Goal: Task Accomplishment & Management: Manage account settings

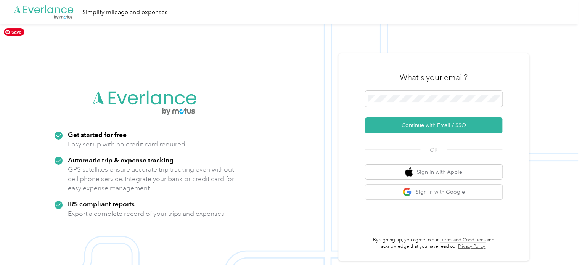
click at [466, 51] on img at bounding box center [289, 156] width 578 height 265
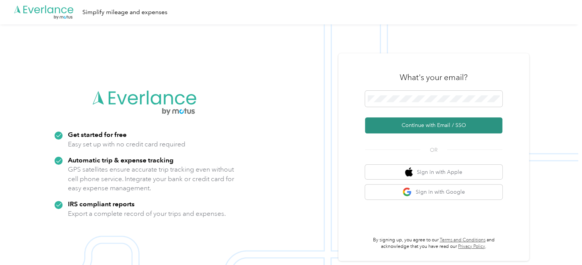
click at [441, 130] on button "Continue with Email / SSO" at bounding box center [433, 126] width 137 height 16
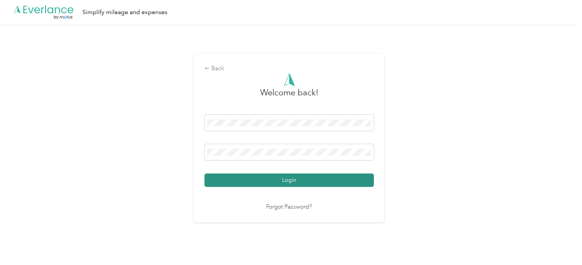
click at [276, 179] on button "Login" at bounding box center [289, 180] width 169 height 13
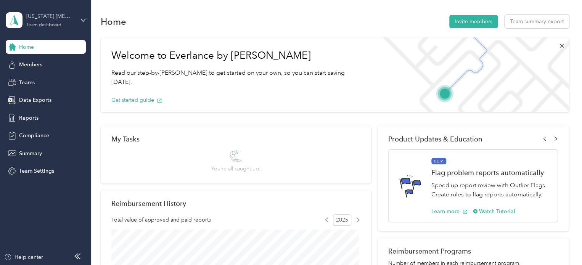
click at [42, 24] on div "Team dashboard" at bounding box center [43, 25] width 35 height 5
click at [38, 79] on div "Personal dashboard" at bounding box center [36, 80] width 48 height 8
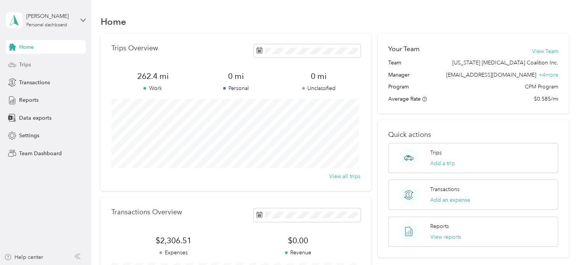
click at [21, 63] on span "Trips" at bounding box center [25, 65] width 12 height 8
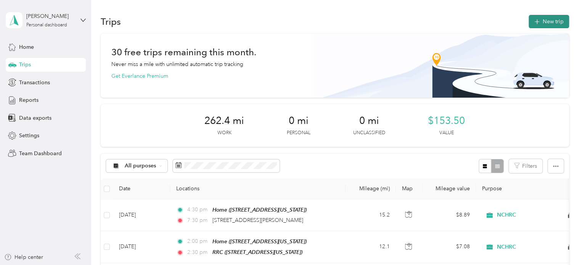
click at [549, 22] on button "New trip" at bounding box center [549, 21] width 40 height 13
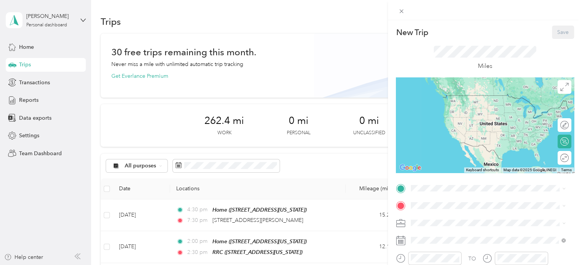
click at [449, 105] on span "[STREET_ADDRESS][US_STATE]" at bounding box center [463, 106] width 76 height 6
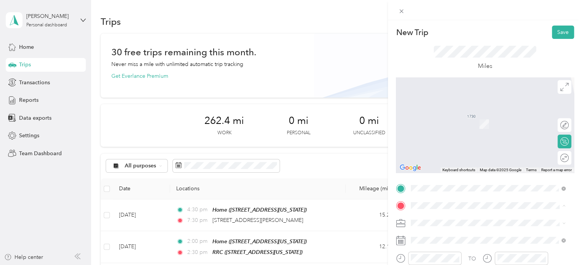
click at [443, 143] on div "RRC" at bounding box center [463, 139] width 76 height 7
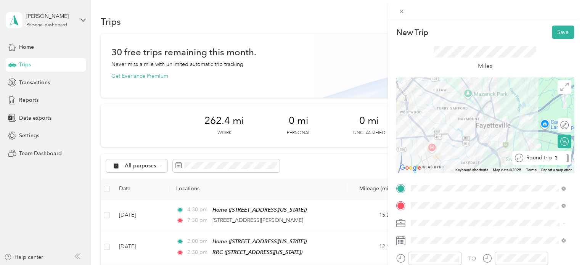
click at [566, 159] on div at bounding box center [567, 158] width 3 height 8
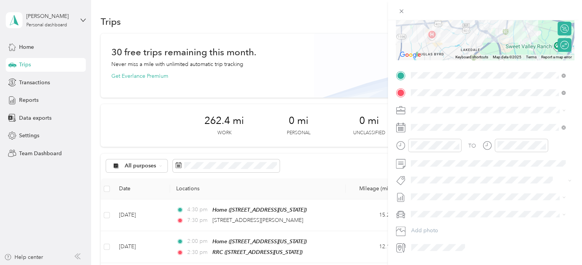
scroll to position [114, 0]
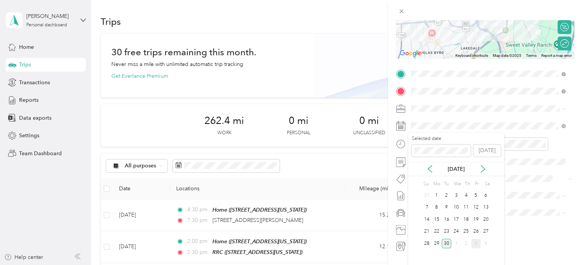
click at [475, 244] on div "3" at bounding box center [476, 244] width 10 height 10
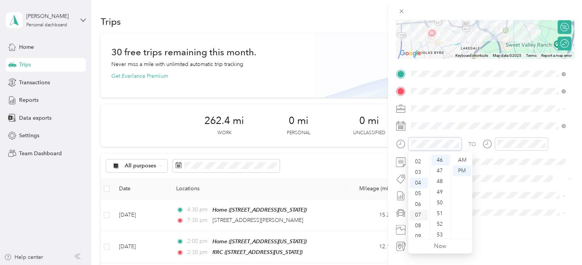
scroll to position [0, 0]
click at [417, 163] on div "12" at bounding box center [419, 160] width 18 height 11
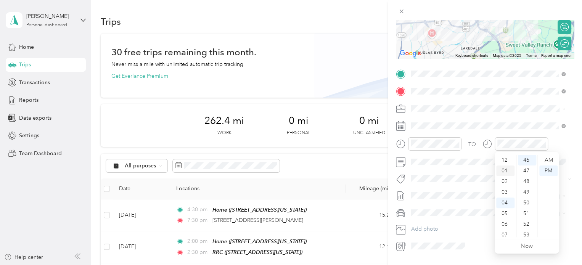
click at [502, 174] on div "01" at bounding box center [505, 171] width 18 height 11
click at [527, 160] on div "00" at bounding box center [527, 160] width 18 height 11
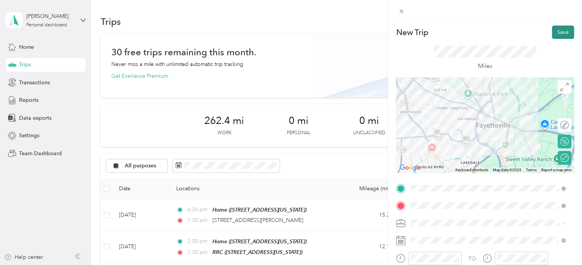
click at [555, 30] on button "Save" at bounding box center [563, 32] width 22 height 13
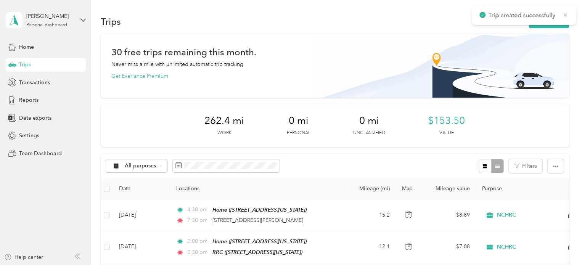
click at [565, 13] on icon at bounding box center [565, 14] width 6 height 7
click at [537, 26] on button "New trip" at bounding box center [549, 21] width 40 height 13
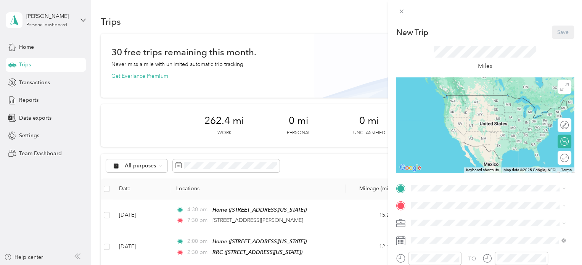
click at [445, 109] on div "Home [STREET_ADDRESS][US_STATE]" at bounding box center [463, 103] width 76 height 16
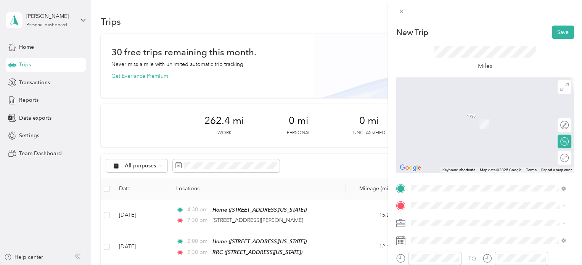
click at [460, 152] on div "RRC [STREET_ADDRESS][US_STATE]" at bounding box center [463, 144] width 76 height 16
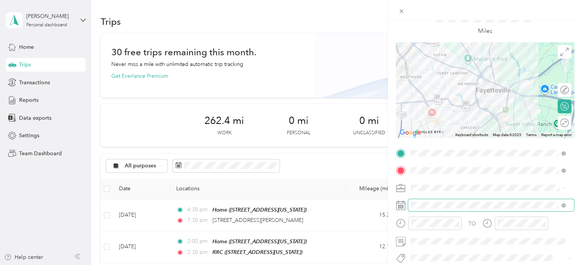
scroll to position [76, 0]
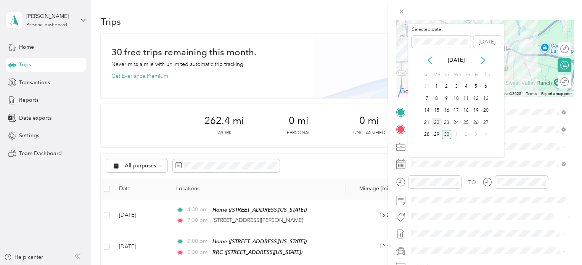
click at [437, 120] on div "22" at bounding box center [437, 123] width 10 height 10
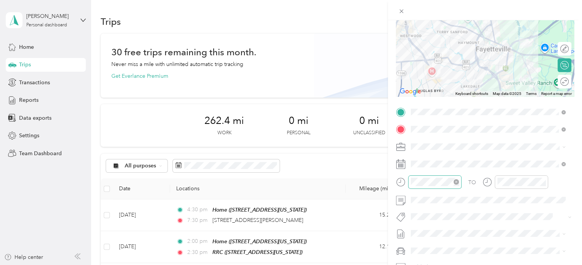
click at [437, 177] on div at bounding box center [434, 182] width 53 height 13
click at [419, 103] on div "02" at bounding box center [419, 102] width 18 height 11
click at [438, 91] on div "30" at bounding box center [441, 89] width 18 height 11
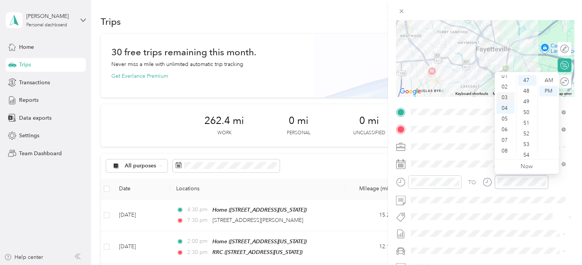
scroll to position [0, 0]
click at [508, 112] on div "03" at bounding box center [505, 112] width 18 height 11
click at [526, 81] on div "00" at bounding box center [527, 80] width 18 height 11
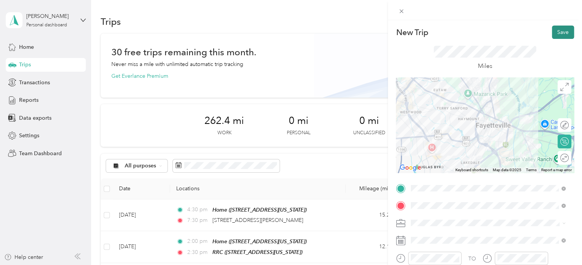
click at [556, 34] on button "Save" at bounding box center [563, 32] width 22 height 13
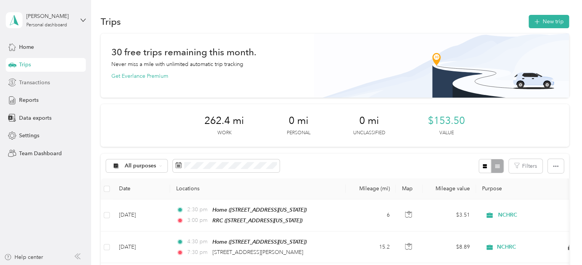
click at [24, 84] on span "Transactions" at bounding box center [34, 83] width 31 height 8
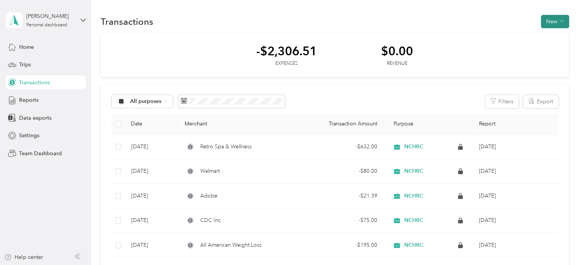
click at [551, 23] on button "New" at bounding box center [555, 21] width 28 height 13
click at [550, 35] on span "Expense" at bounding box center [551, 36] width 21 height 8
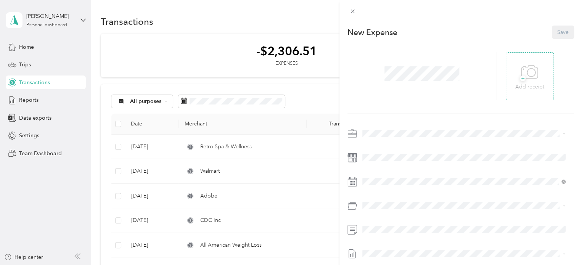
click at [528, 76] on icon at bounding box center [529, 72] width 17 height 21
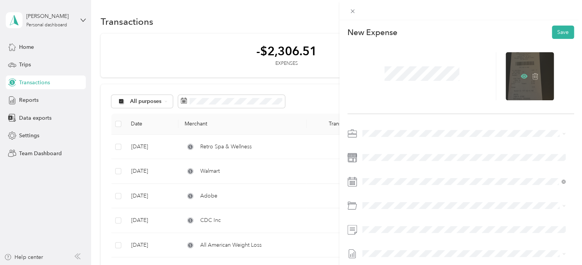
click at [522, 75] on icon at bounding box center [524, 76] width 7 height 5
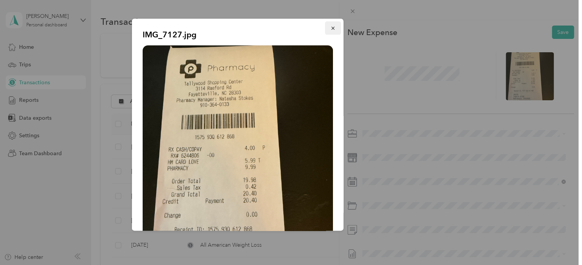
click at [330, 26] on icon "button" at bounding box center [332, 28] width 5 height 5
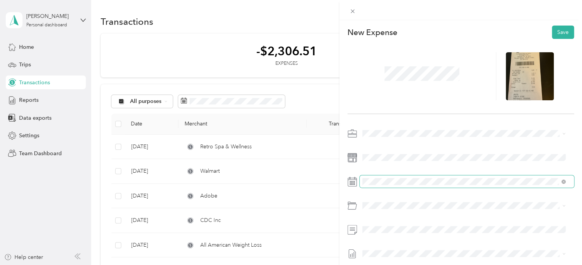
click at [384, 185] on span at bounding box center [467, 182] width 214 height 12
click at [348, 182] on icon at bounding box center [353, 182] width 10 height 10
click at [356, 182] on icon at bounding box center [353, 182] width 10 height 10
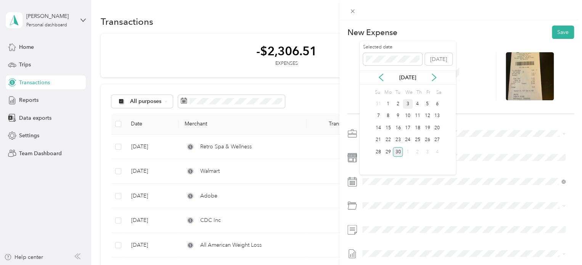
click at [409, 103] on div "3" at bounding box center [408, 104] width 10 height 10
click at [423, 166] on div "732200 · Other Benefits" at bounding box center [473, 164] width 180 height 8
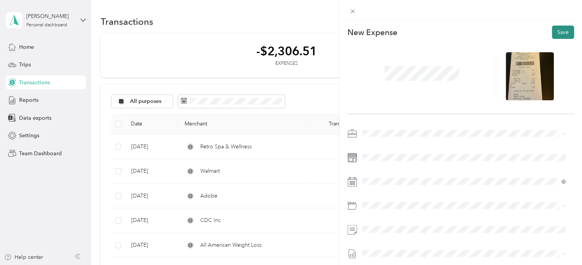
click at [561, 29] on button "Save" at bounding box center [563, 32] width 22 height 13
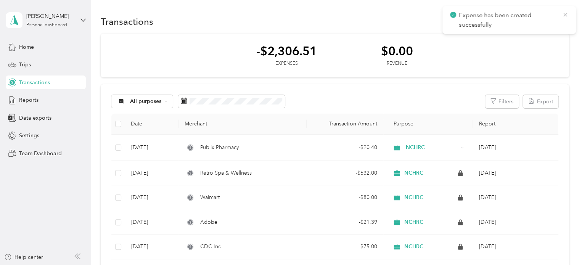
click at [566, 14] on icon at bounding box center [565, 14] width 3 height 3
click at [550, 20] on button "New" at bounding box center [555, 21] width 28 height 13
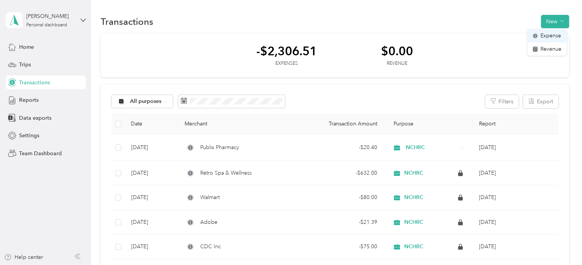
click at [542, 40] on li "Expense" at bounding box center [547, 35] width 40 height 13
click at [546, 36] on span "Expense" at bounding box center [551, 36] width 21 height 8
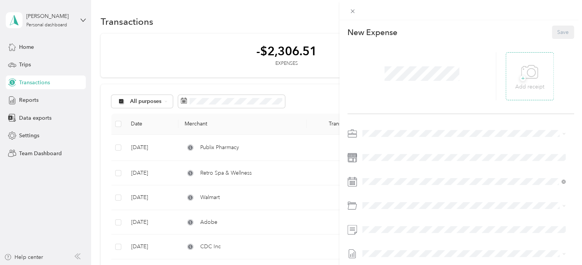
click at [523, 68] on icon at bounding box center [529, 72] width 17 height 21
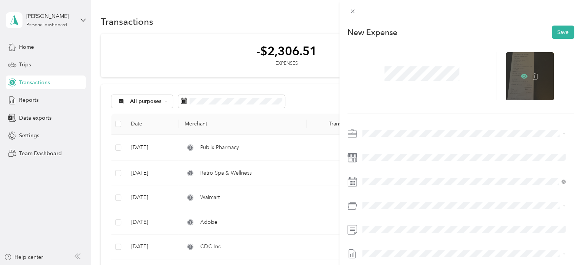
click at [524, 76] on icon at bounding box center [525, 76] width 2 height 2
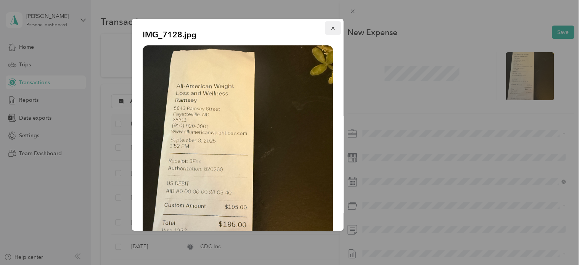
click at [330, 30] on icon "button" at bounding box center [332, 28] width 5 height 5
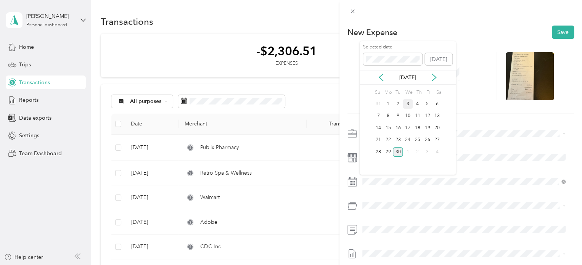
click at [411, 104] on div "3" at bounding box center [408, 104] width 10 height 10
click at [409, 167] on div "732200 · Other Benefits" at bounding box center [473, 164] width 180 height 8
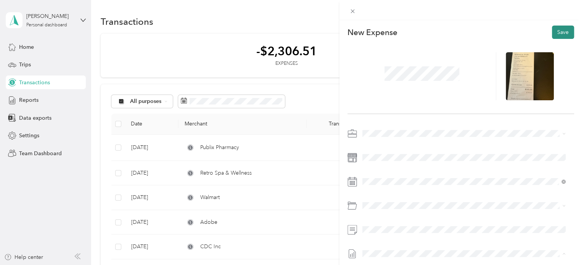
click at [561, 32] on button "Save" at bounding box center [563, 32] width 22 height 13
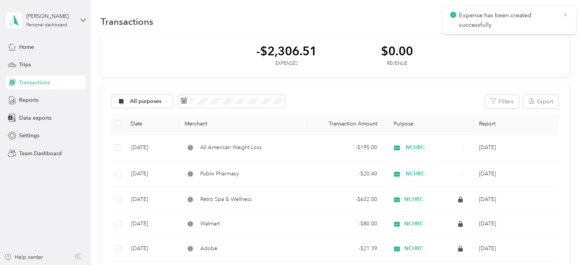
click at [565, 15] on icon at bounding box center [565, 14] width 3 height 3
click at [549, 25] on button "New" at bounding box center [555, 21] width 28 height 13
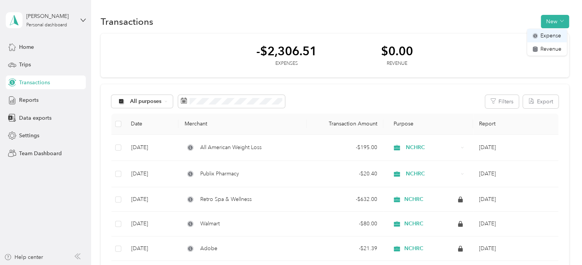
click at [540, 36] on div "Expense" at bounding box center [547, 36] width 29 height 8
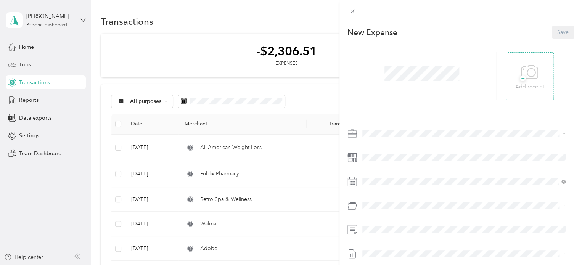
click at [537, 75] on div "+ Add receipt" at bounding box center [529, 76] width 29 height 29
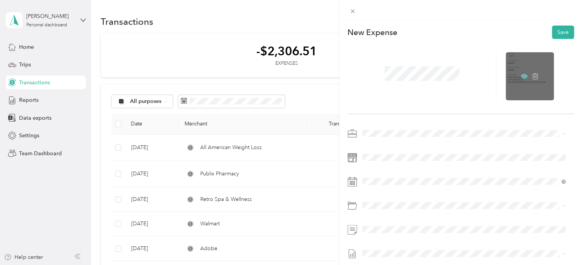
click at [524, 76] on icon at bounding box center [525, 76] width 2 height 2
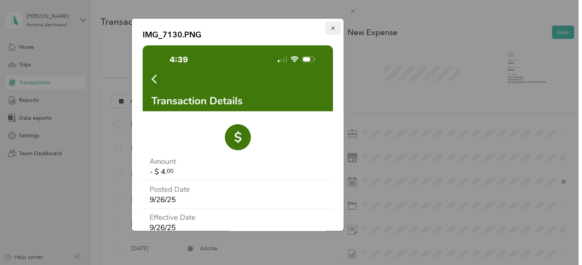
click at [330, 26] on icon "button" at bounding box center [332, 28] width 5 height 5
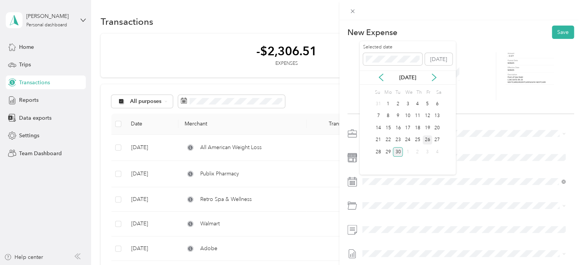
click at [427, 139] on div "26" at bounding box center [428, 140] width 10 height 10
click at [418, 165] on span "732200 · Other Benefits" at bounding box center [412, 164] width 58 height 6
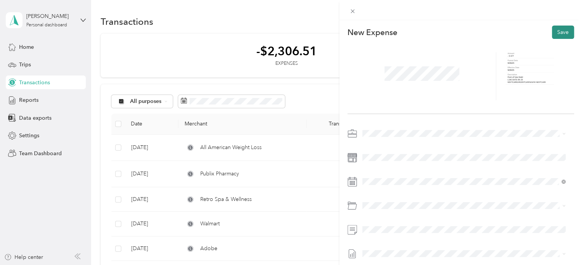
click at [554, 36] on button "Save" at bounding box center [563, 32] width 22 height 13
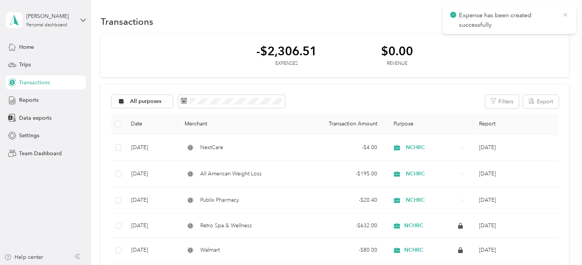
click at [566, 14] on icon at bounding box center [565, 14] width 3 height 3
click at [549, 21] on button "New" at bounding box center [555, 21] width 28 height 13
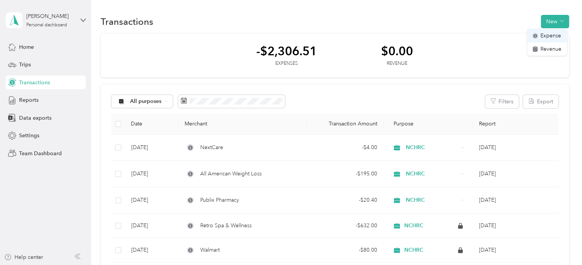
click at [536, 35] on icon at bounding box center [535, 36] width 4 height 4
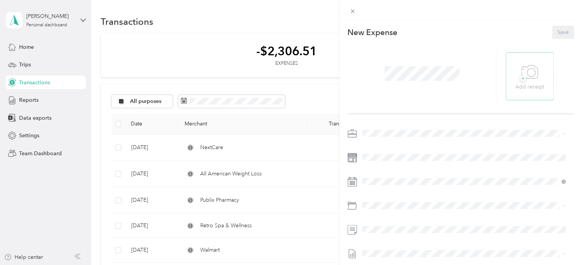
click at [542, 77] on div "+ Add receipt" at bounding box center [530, 76] width 48 height 48
click at [520, 79] on span "+" at bounding box center [523, 79] width 6 height 6
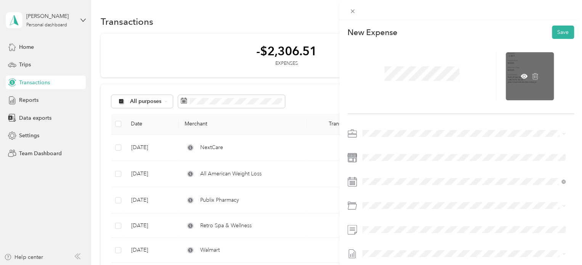
click at [523, 58] on div at bounding box center [530, 76] width 48 height 48
click at [521, 77] on icon at bounding box center [524, 76] width 7 height 5
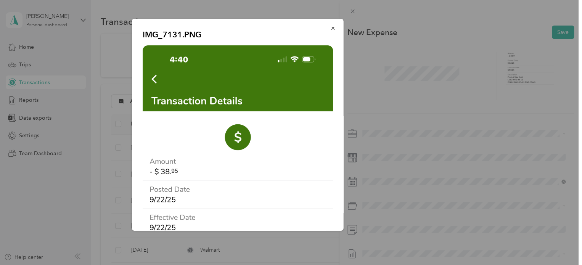
click at [395, 77] on div "IMG_7131.PNG" at bounding box center [397, 126] width 212 height 214
click at [330, 27] on button "button" at bounding box center [333, 27] width 16 height 13
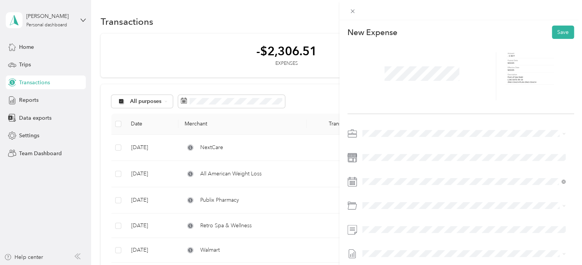
click at [478, 92] on div at bounding box center [422, 76] width 149 height 48
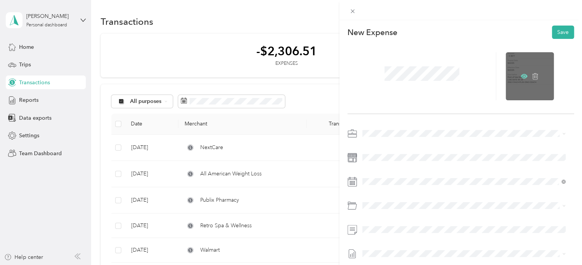
click at [521, 76] on icon at bounding box center [524, 76] width 7 height 7
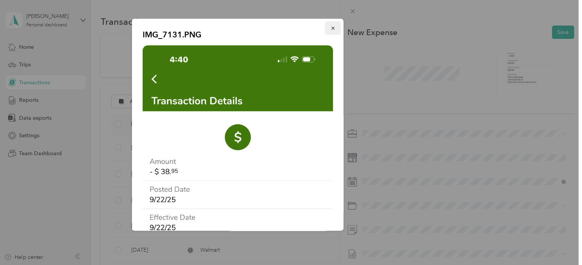
click at [330, 27] on icon "button" at bounding box center [332, 28] width 5 height 5
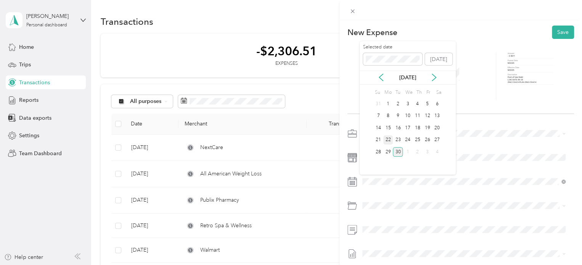
click at [388, 140] on div "22" at bounding box center [388, 140] width 10 height 10
click at [418, 165] on div "732200 · Other Benefits" at bounding box center [473, 164] width 180 height 8
click at [559, 34] on button "Save" at bounding box center [563, 32] width 22 height 13
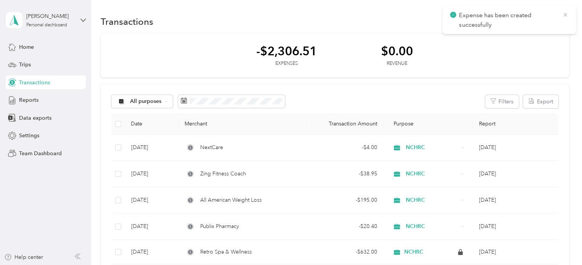
click at [565, 13] on icon at bounding box center [565, 14] width 6 height 7
click at [550, 20] on button "New" at bounding box center [555, 21] width 28 height 13
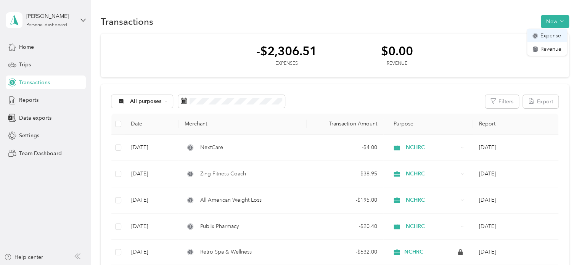
click at [542, 36] on span "Expense" at bounding box center [551, 36] width 21 height 8
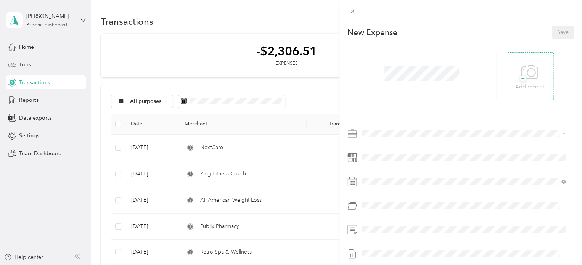
click at [521, 63] on icon at bounding box center [529, 72] width 17 height 21
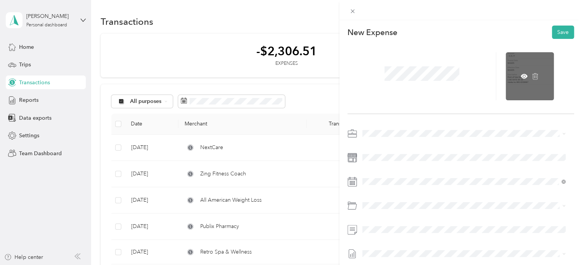
click at [519, 71] on div at bounding box center [530, 76] width 48 height 48
click at [524, 76] on icon at bounding box center [525, 76] width 2 height 2
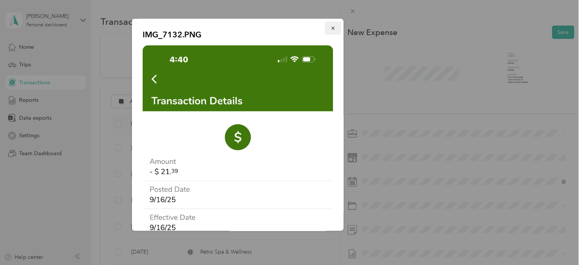
click at [331, 29] on icon "button" at bounding box center [332, 28] width 3 height 3
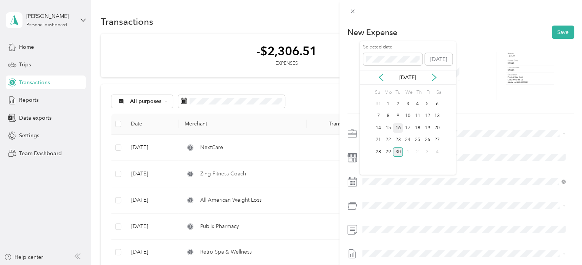
click at [396, 128] on div "16" at bounding box center [398, 128] width 10 height 10
click at [417, 177] on span "771000 · Program Supplies" at bounding box center [416, 176] width 66 height 6
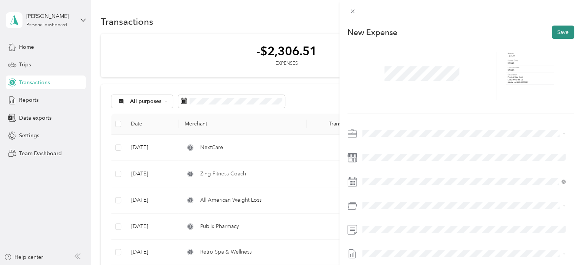
click at [560, 31] on button "Save" at bounding box center [563, 32] width 22 height 13
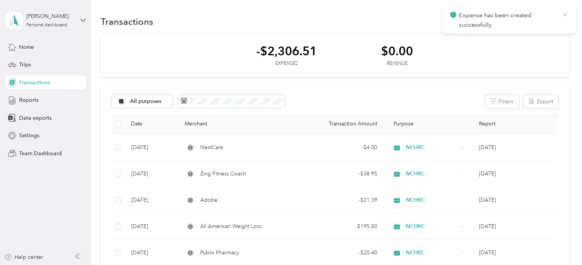
click at [565, 14] on icon at bounding box center [565, 14] width 3 height 3
click at [549, 23] on button "New" at bounding box center [555, 21] width 28 height 13
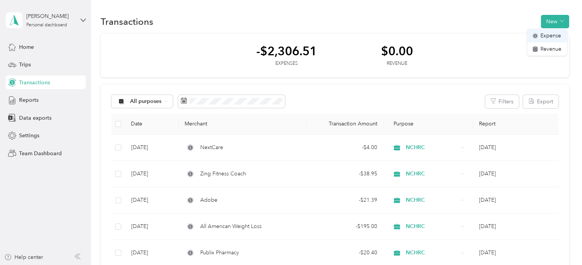
click at [546, 37] on span "Expense" at bounding box center [551, 36] width 21 height 8
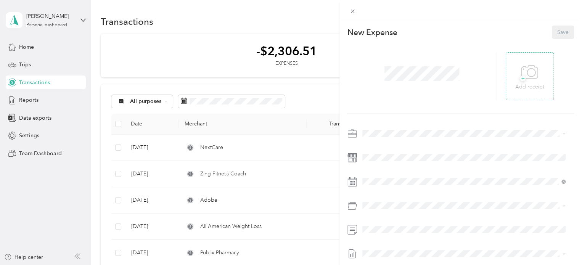
click at [523, 76] on icon at bounding box center [529, 72] width 17 height 21
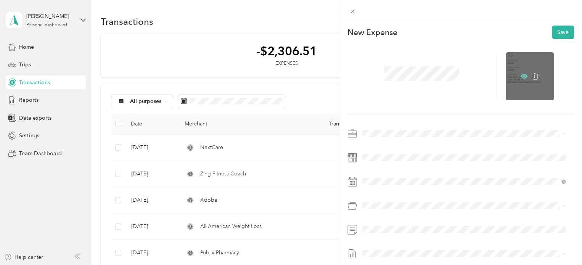
click at [524, 76] on icon at bounding box center [525, 76] width 2 height 2
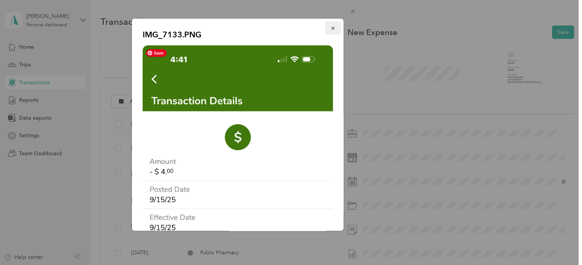
click at [330, 25] on span "button" at bounding box center [332, 28] width 5 height 6
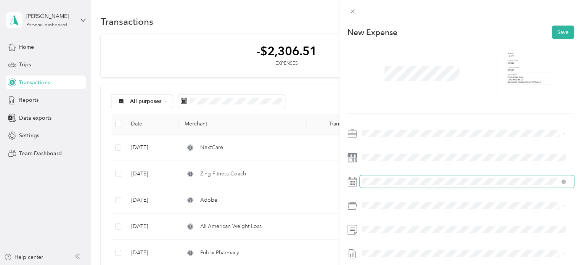
click at [388, 185] on span at bounding box center [467, 182] width 214 height 12
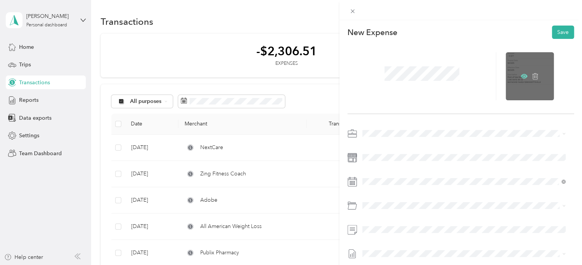
click at [521, 75] on icon at bounding box center [524, 76] width 7 height 5
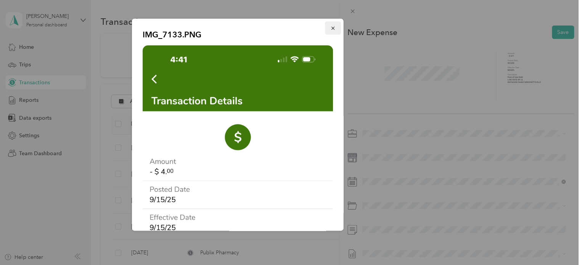
click at [327, 31] on button "button" at bounding box center [333, 27] width 16 height 13
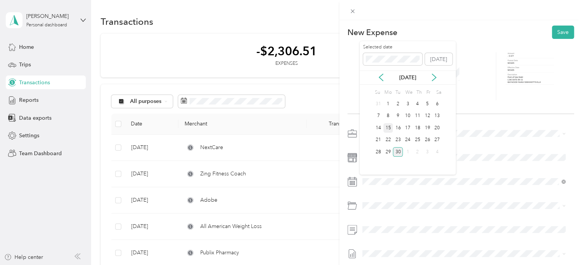
click at [388, 129] on div "15" at bounding box center [388, 128] width 10 height 10
click at [401, 181] on div "771000 · Program Supplies" at bounding box center [473, 178] width 180 height 8
click at [401, 181] on ol "Category 732200 · Other Benefits 771000 · Program Supplies 831302 · Travel" at bounding box center [464, 166] width 208 height 57
click at [408, 167] on div "732200 · Other Benefits" at bounding box center [473, 164] width 180 height 8
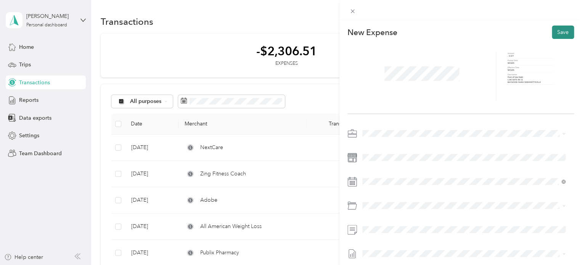
click at [563, 33] on button "Save" at bounding box center [563, 32] width 22 height 13
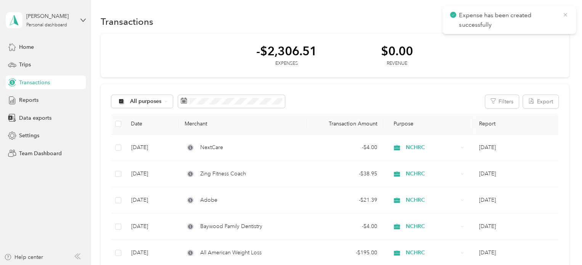
click at [566, 13] on icon at bounding box center [565, 14] width 6 height 7
click at [547, 23] on button "New" at bounding box center [555, 21] width 28 height 13
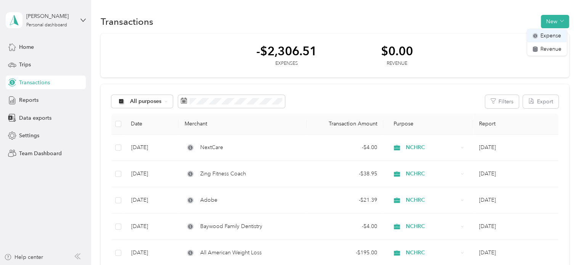
click at [546, 32] on span "Expense" at bounding box center [551, 36] width 21 height 8
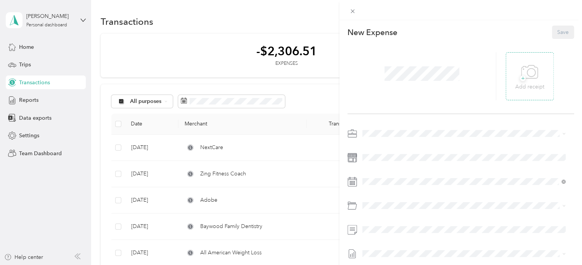
click at [520, 77] on span "+" at bounding box center [523, 79] width 6 height 6
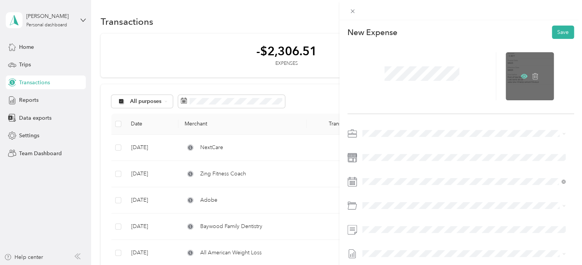
click at [524, 76] on icon at bounding box center [525, 76] width 2 height 2
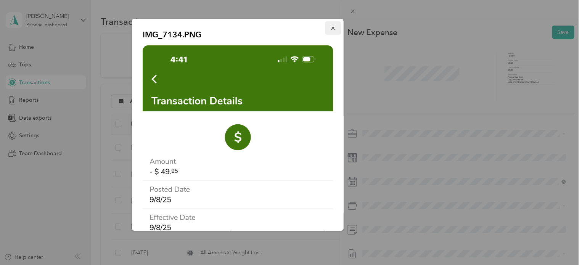
click at [331, 28] on icon "button" at bounding box center [332, 28] width 3 height 3
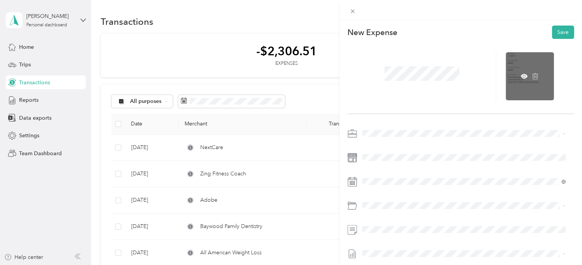
click at [517, 72] on div at bounding box center [530, 76] width 48 height 48
click at [521, 75] on icon at bounding box center [524, 76] width 7 height 5
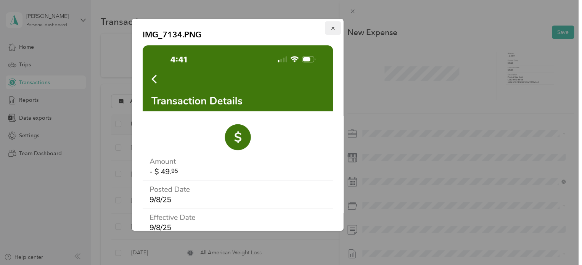
click at [330, 27] on button "button" at bounding box center [333, 27] width 16 height 13
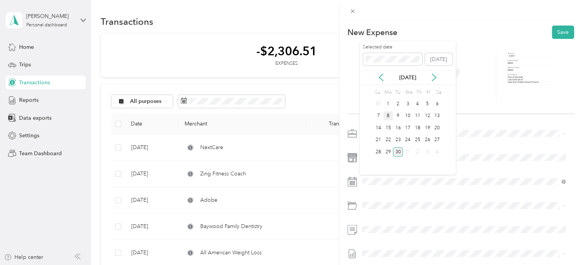
click at [391, 116] on div "8" at bounding box center [388, 116] width 10 height 10
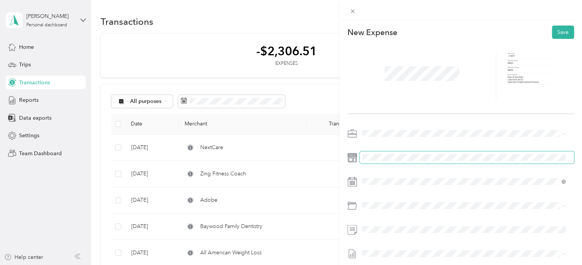
click at [384, 153] on span at bounding box center [467, 157] width 214 height 12
click at [423, 164] on span "732200 · Other Benefits" at bounding box center [412, 163] width 58 height 6
click at [557, 33] on button "Save" at bounding box center [563, 32] width 22 height 13
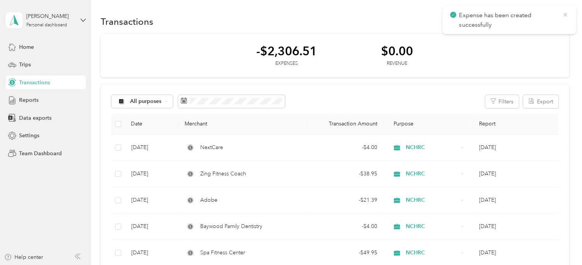
click at [564, 14] on icon at bounding box center [565, 14] width 6 height 7
click at [551, 23] on button "New" at bounding box center [555, 21] width 28 height 13
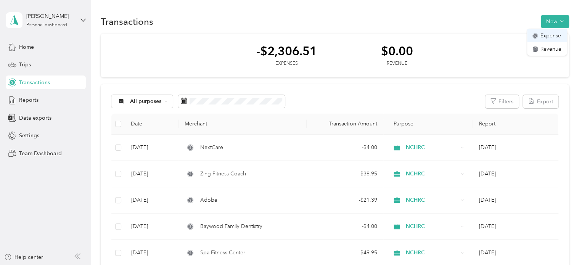
click at [543, 35] on span "Expense" at bounding box center [551, 36] width 21 height 8
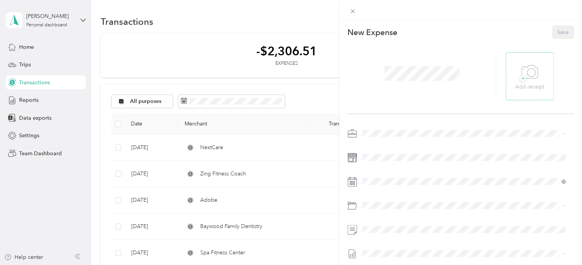
click at [520, 81] on span "+" at bounding box center [523, 79] width 6 height 6
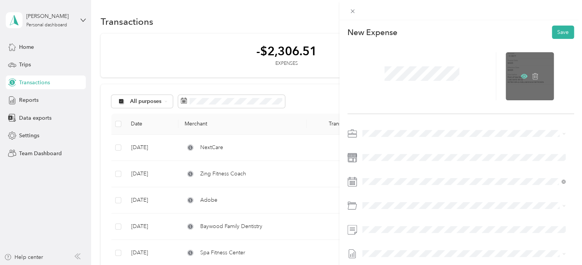
click at [524, 76] on icon at bounding box center [525, 76] width 2 height 2
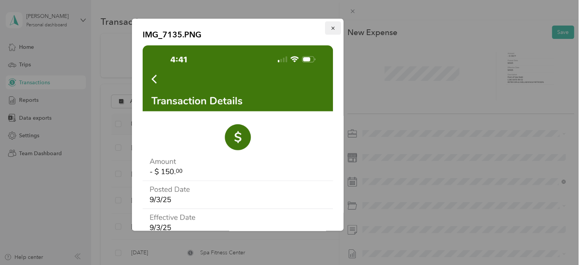
click at [330, 27] on icon "button" at bounding box center [332, 28] width 5 height 5
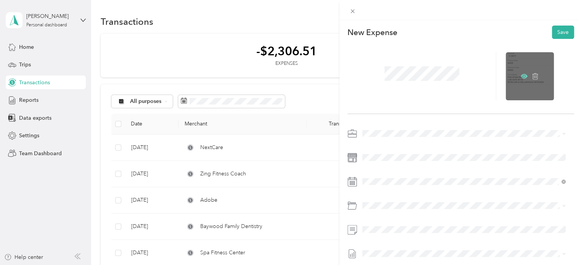
click at [524, 76] on icon at bounding box center [525, 76] width 2 height 2
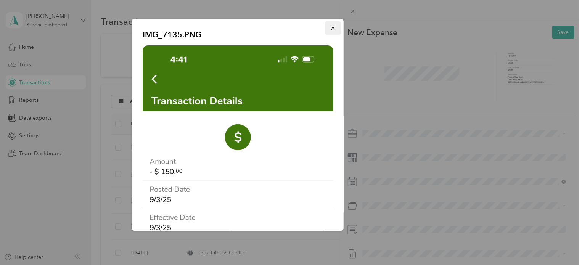
click at [330, 28] on icon "button" at bounding box center [332, 28] width 5 height 5
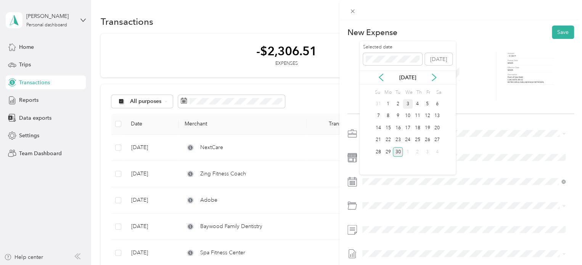
click at [409, 103] on div "3" at bounding box center [408, 104] width 10 height 10
click at [438, 165] on span "732200 · Other Benefits" at bounding box center [412, 164] width 58 height 6
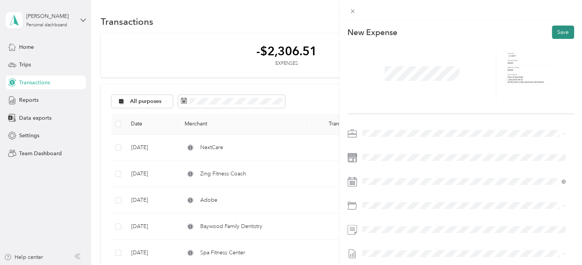
click at [559, 32] on button "Save" at bounding box center [563, 32] width 22 height 13
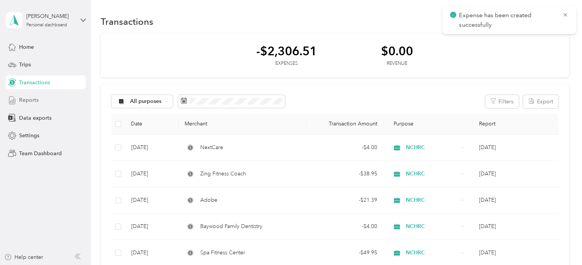
click at [30, 101] on span "Reports" at bounding box center [28, 100] width 19 height 8
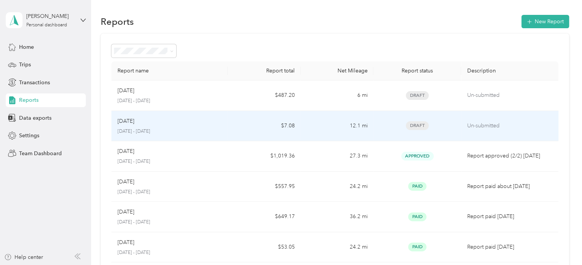
click at [205, 133] on p "[DATE] - [DATE]" at bounding box center [170, 131] width 105 height 7
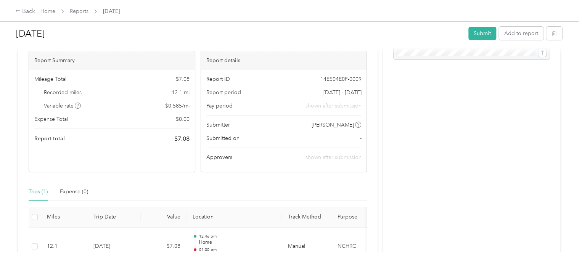
scroll to position [76, 0]
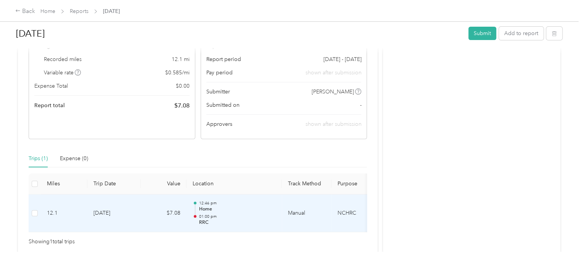
click at [113, 214] on td "[DATE]" at bounding box center [113, 214] width 53 height 38
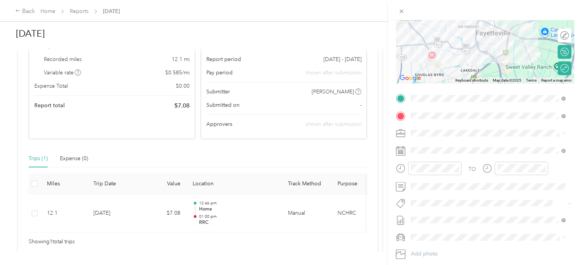
scroll to position [114, 0]
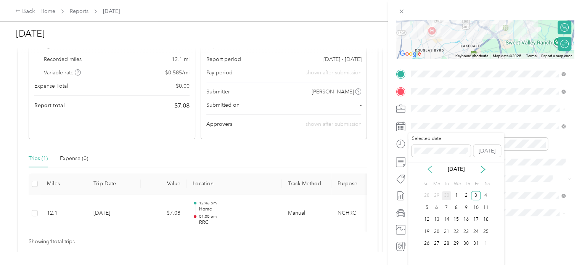
click at [427, 170] on icon at bounding box center [430, 170] width 8 height 8
click at [457, 194] on div "3" at bounding box center [456, 196] width 10 height 10
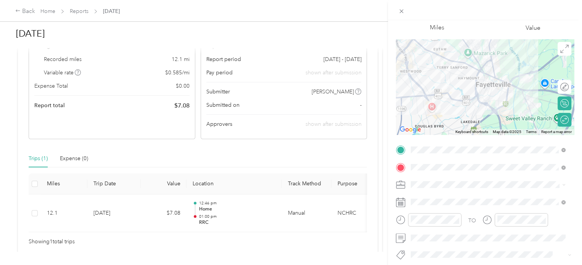
scroll to position [0, 0]
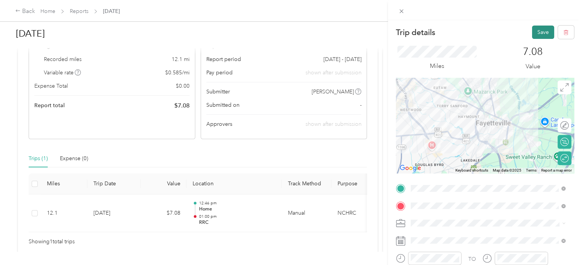
click at [533, 36] on button "Save" at bounding box center [543, 32] width 22 height 13
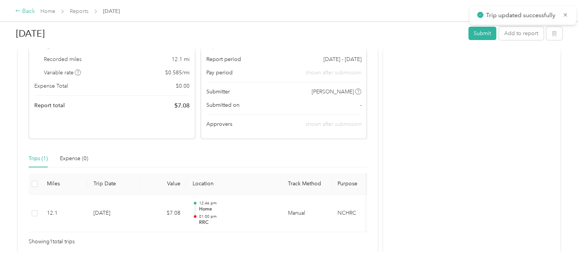
click at [15, 10] on icon at bounding box center [17, 10] width 5 height 5
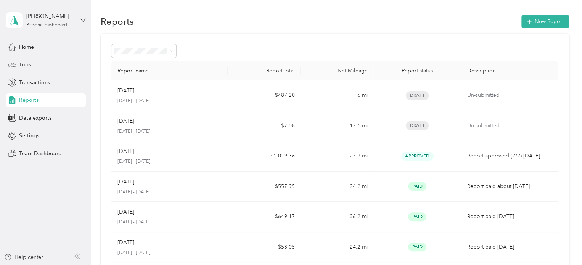
click at [27, 100] on span "Reports" at bounding box center [28, 100] width 19 height 8
click at [29, 84] on span "Transactions" at bounding box center [34, 83] width 31 height 8
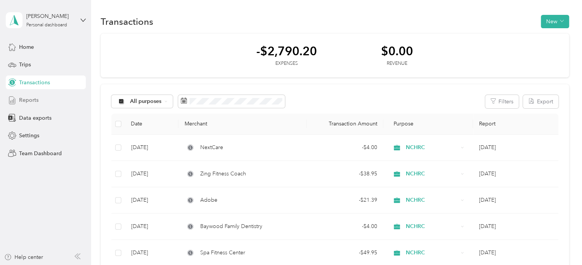
click at [31, 103] on span "Reports" at bounding box center [28, 100] width 19 height 8
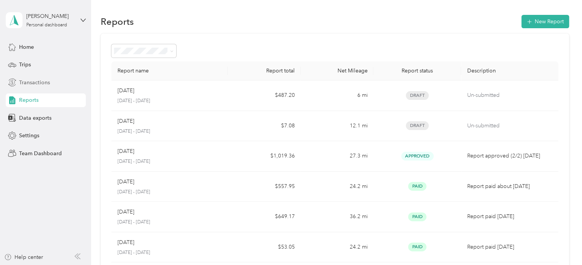
click at [38, 83] on span "Transactions" at bounding box center [34, 83] width 31 height 8
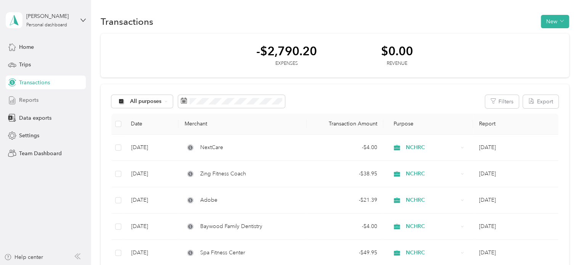
click at [33, 101] on span "Reports" at bounding box center [28, 100] width 19 height 8
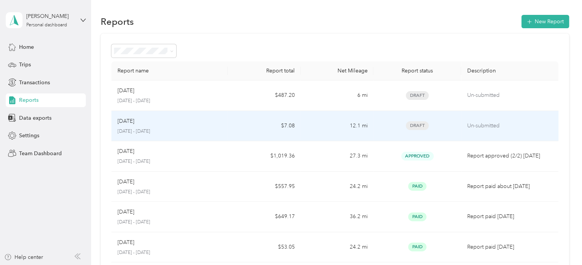
click at [187, 129] on p "[DATE] - [DATE]" at bounding box center [170, 131] width 105 height 7
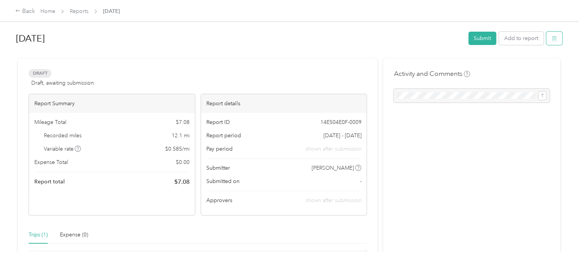
click at [557, 38] on button "button" at bounding box center [554, 38] width 16 height 13
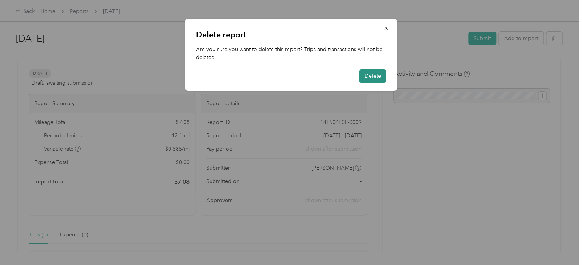
click at [369, 74] on button "Delete" at bounding box center [372, 75] width 27 height 13
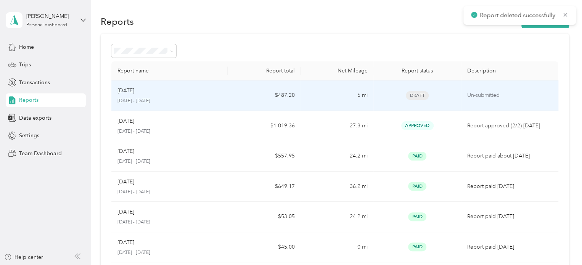
click at [188, 93] on div "[DATE]" at bounding box center [170, 91] width 105 height 8
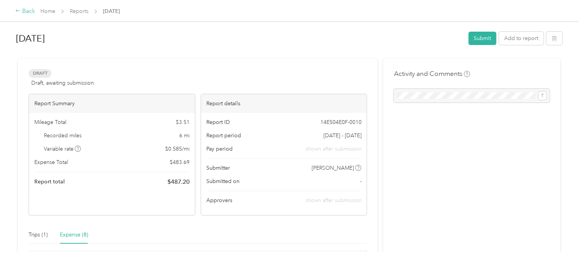
click at [24, 12] on div "Back" at bounding box center [25, 11] width 20 height 9
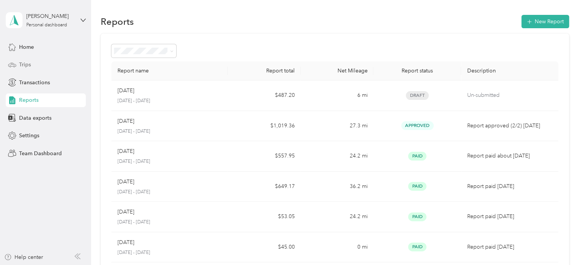
click at [24, 68] on span "Trips" at bounding box center [25, 65] width 12 height 8
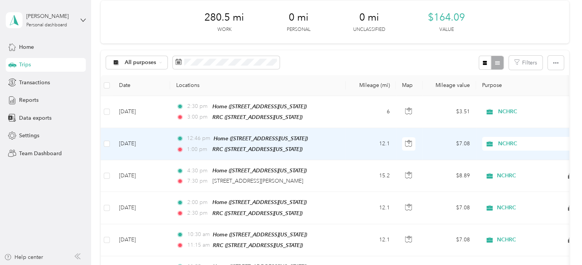
scroll to position [114, 0]
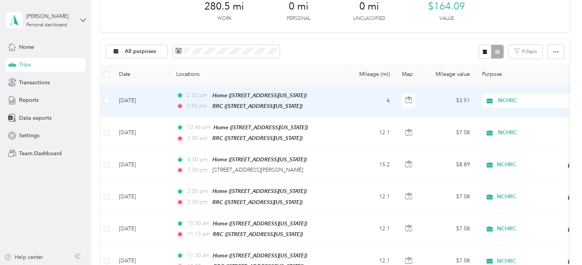
click at [350, 102] on td "6" at bounding box center [371, 101] width 50 height 32
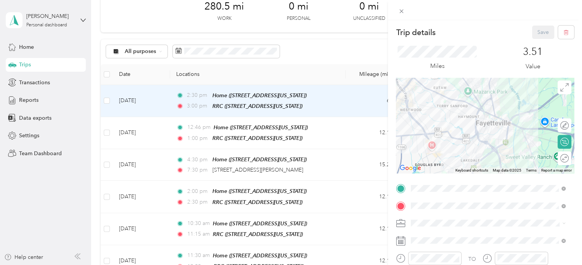
click at [558, 158] on div "Round trip" at bounding box center [565, 158] width 14 height 14
click at [559, 157] on div at bounding box center [561, 158] width 16 height 8
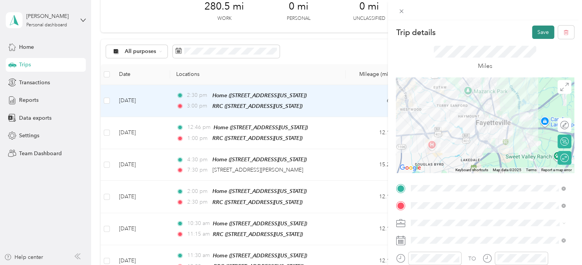
click at [535, 33] on button "Save" at bounding box center [543, 32] width 22 height 13
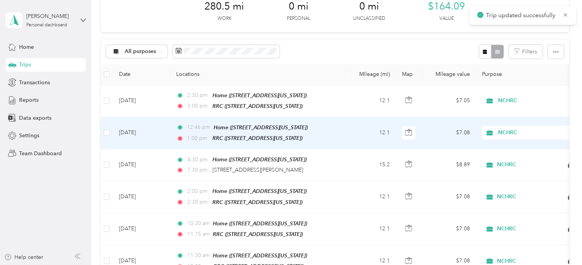
click at [365, 131] on td "12.1" at bounding box center [371, 133] width 50 height 32
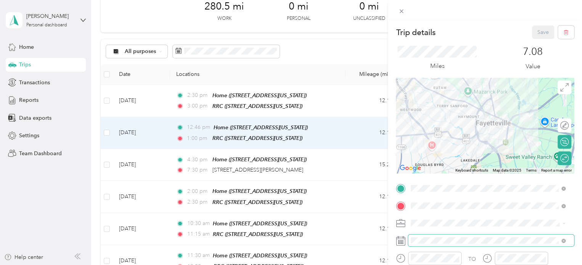
click at [450, 235] on span at bounding box center [491, 241] width 166 height 12
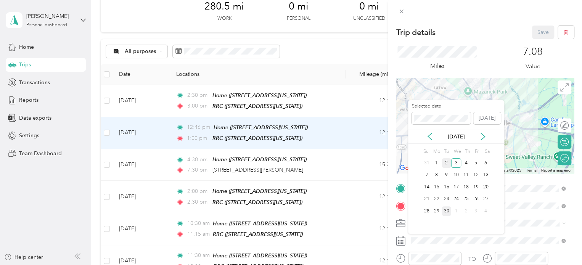
click at [447, 161] on div "2" at bounding box center [447, 163] width 10 height 10
click at [457, 161] on div "3" at bounding box center [456, 163] width 10 height 10
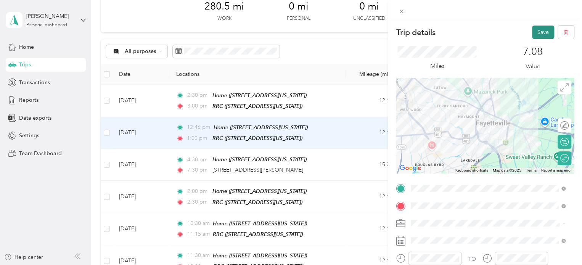
click at [534, 31] on button "Save" at bounding box center [543, 32] width 22 height 13
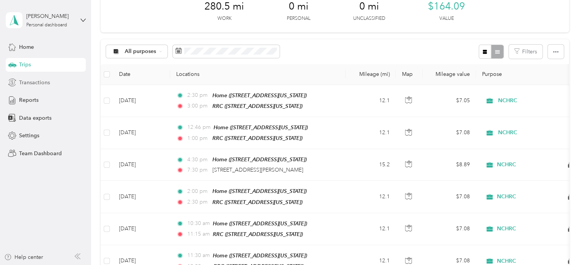
click at [29, 79] on span "Transactions" at bounding box center [34, 83] width 31 height 8
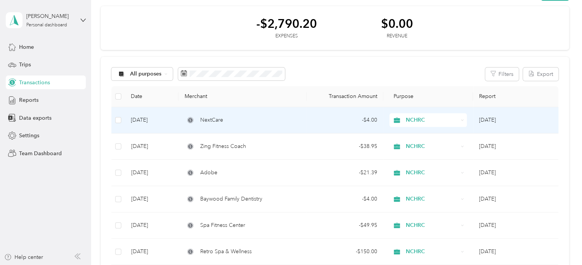
scroll to position [38, 0]
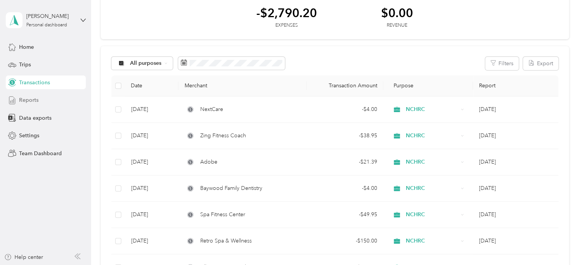
click at [32, 100] on span "Reports" at bounding box center [28, 100] width 19 height 8
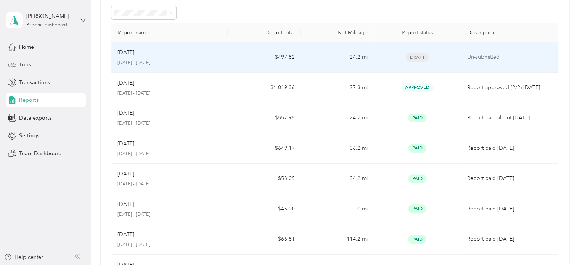
click at [450, 64] on td "Draft" at bounding box center [417, 57] width 87 height 31
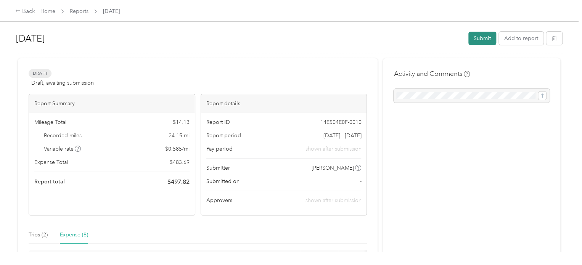
click at [476, 37] on button "Submit" at bounding box center [483, 38] width 28 height 13
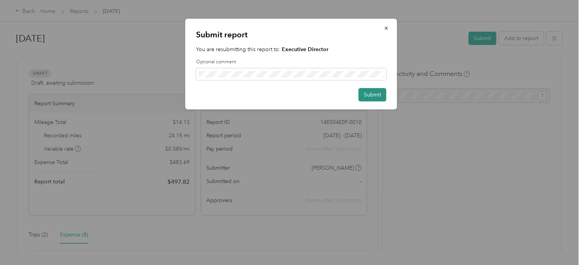
click at [375, 95] on button "Submit" at bounding box center [373, 94] width 28 height 13
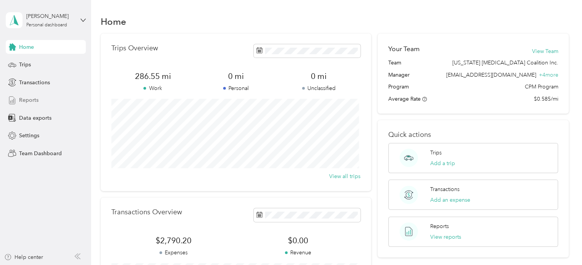
click at [26, 99] on span "Reports" at bounding box center [28, 100] width 19 height 8
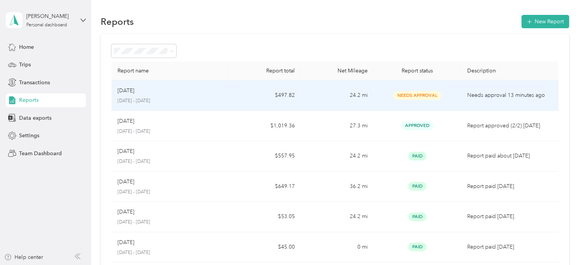
click at [461, 97] on td "Needs approval 13 minutes ago" at bounding box center [509, 96] width 97 height 31
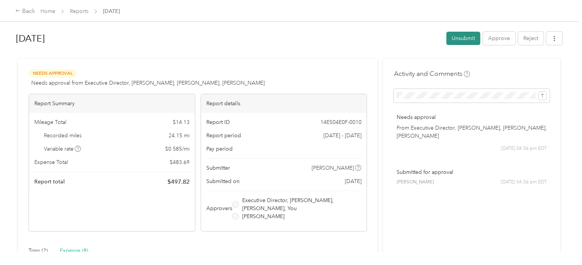
click at [456, 37] on button "Unsubmit" at bounding box center [463, 38] width 34 height 13
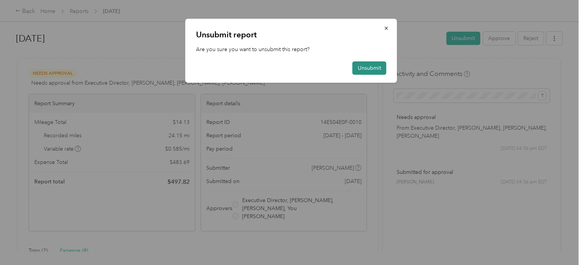
click at [373, 67] on button "Unsubmit" at bounding box center [370, 67] width 34 height 13
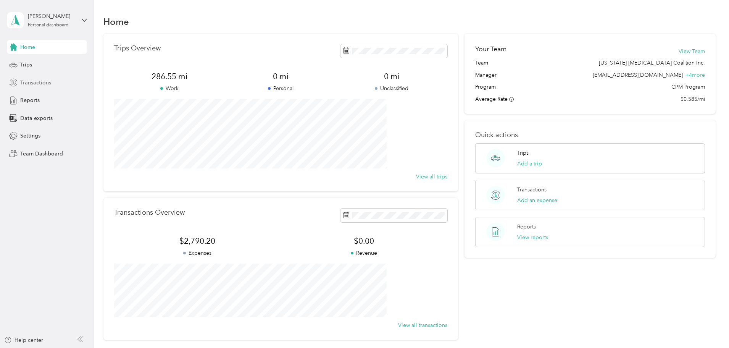
click at [35, 79] on span "Transactions" at bounding box center [35, 83] width 31 height 8
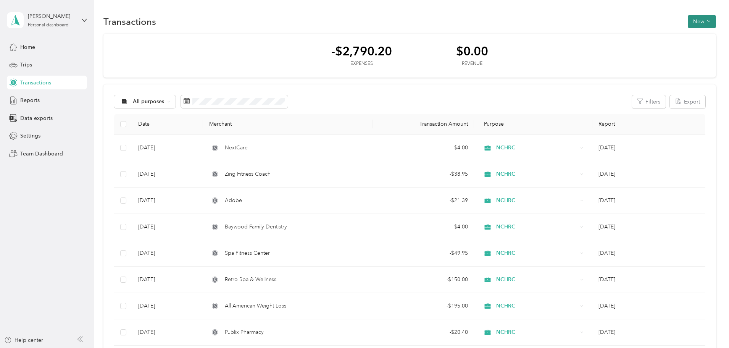
click at [688, 24] on button "New" at bounding box center [702, 21] width 28 height 13
click at [651, 31] on li "Expense" at bounding box center [643, 35] width 40 height 13
click at [647, 35] on span "Expense" at bounding box center [646, 36] width 21 height 8
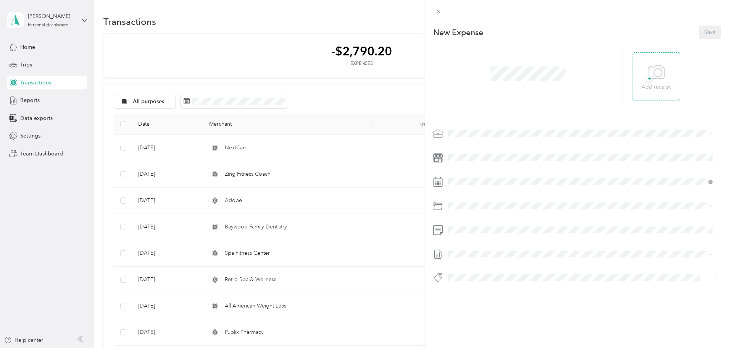
click at [659, 79] on icon at bounding box center [656, 72] width 17 height 21
click at [643, 78] on icon at bounding box center [645, 76] width 7 height 7
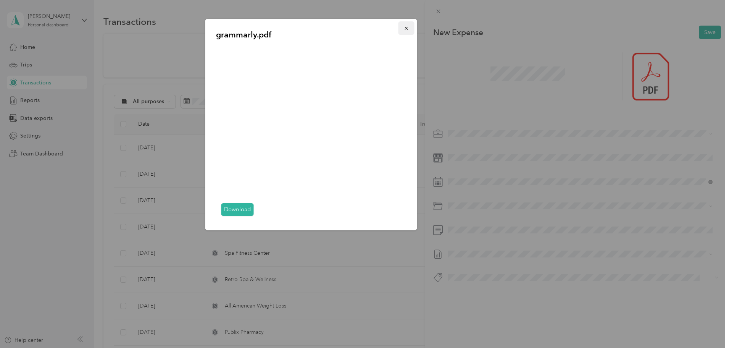
click at [404, 28] on icon "button" at bounding box center [406, 28] width 5 height 5
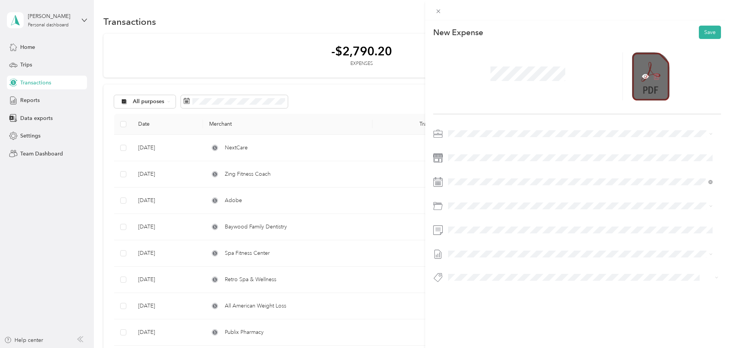
click at [656, 74] on icon at bounding box center [656, 76] width 7 height 7
click at [700, 33] on button "Save" at bounding box center [710, 32] width 22 height 13
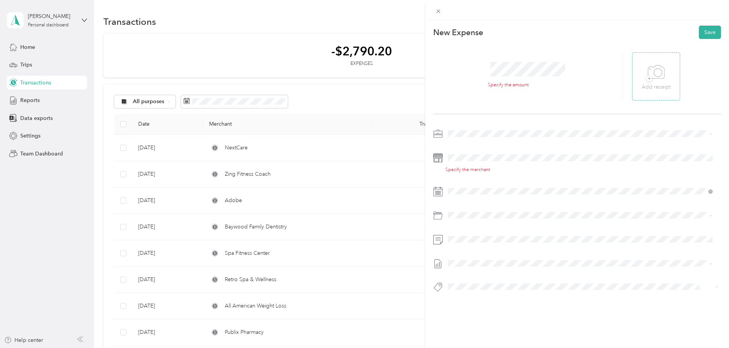
click at [648, 71] on icon at bounding box center [656, 72] width 17 height 21
click at [647, 74] on icon at bounding box center [650, 76] width 7 height 7
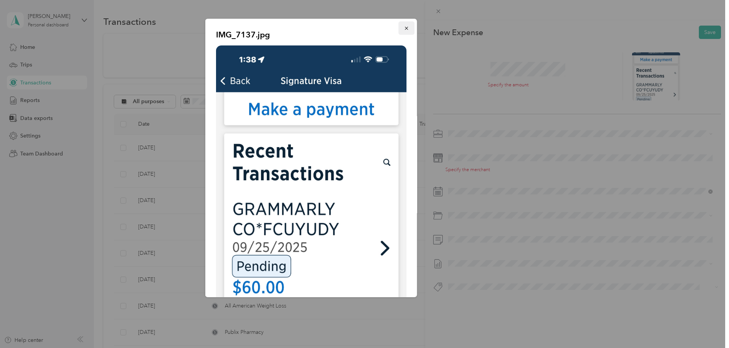
click at [404, 26] on button "button" at bounding box center [406, 27] width 16 height 13
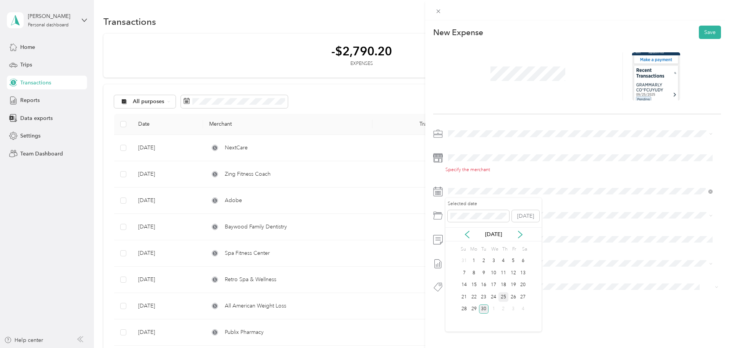
click at [501, 297] on div "25" at bounding box center [503, 297] width 10 height 10
click at [466, 169] on div "Specify the merchant" at bounding box center [582, 169] width 275 height 7
click at [490, 251] on div "771000 · Program Supplies" at bounding box center [580, 249] width 259 height 8
click at [706, 32] on button "Save" at bounding box center [710, 32] width 22 height 13
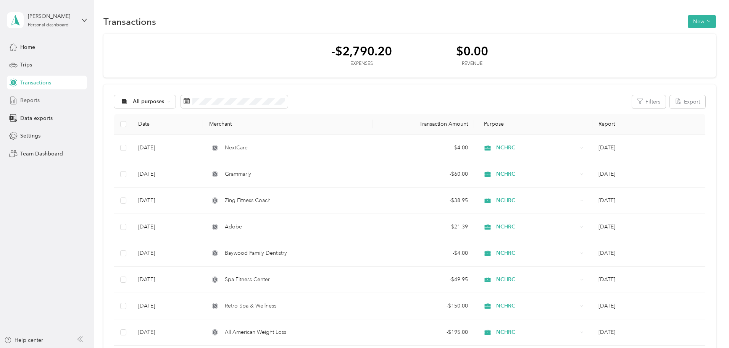
click at [24, 101] on span "Reports" at bounding box center [29, 100] width 19 height 8
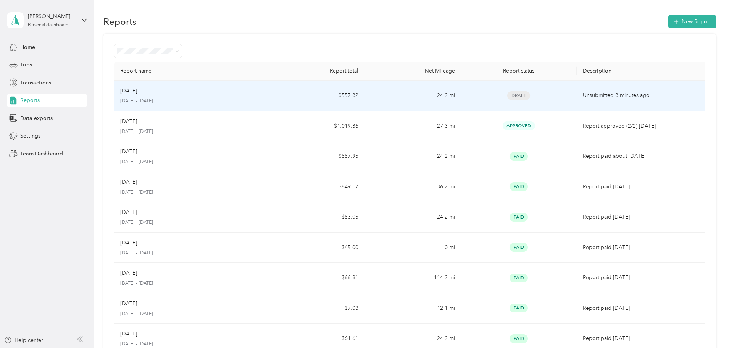
click at [524, 92] on div "Draft" at bounding box center [518, 95] width 103 height 9
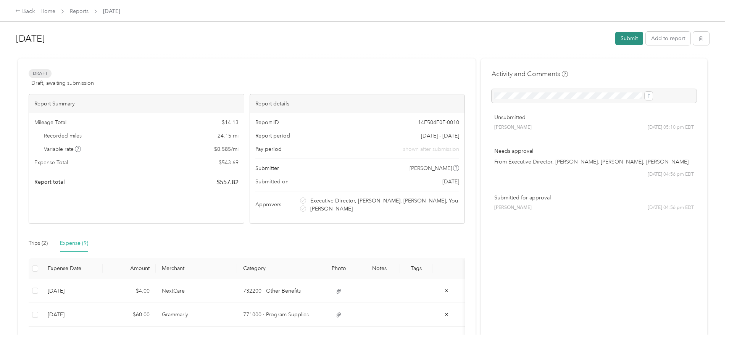
click at [615, 38] on button "Submit" at bounding box center [629, 38] width 28 height 13
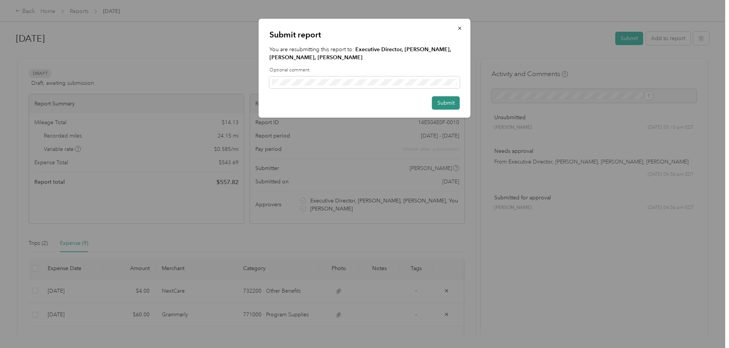
click at [443, 101] on button "Submit" at bounding box center [446, 102] width 28 height 13
